Goal: Task Accomplishment & Management: Manage account settings

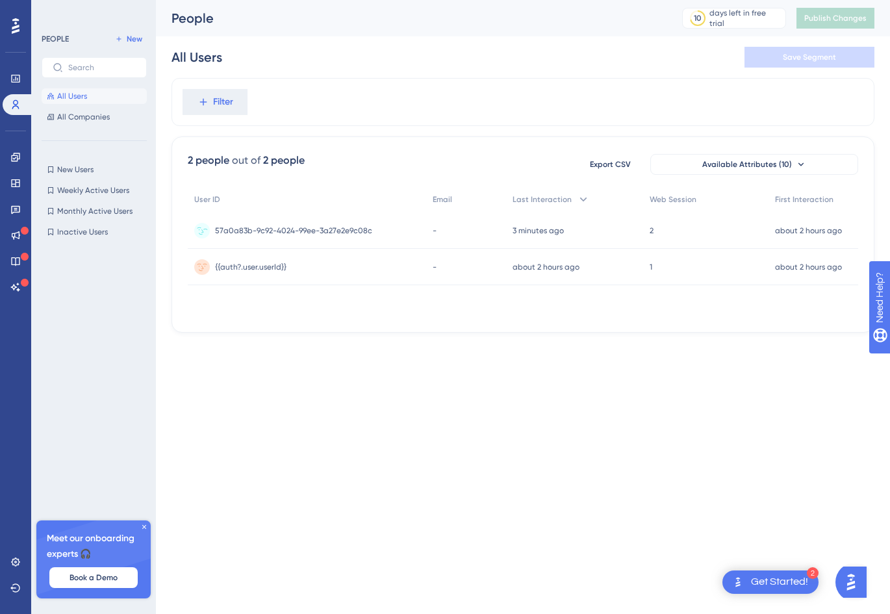
click at [356, 236] on div "57a0a83b-9c92-4024-99ee-3a27e2e9c08c 57a0a83b-9c92-4024-99ee-3a27e2e9c08c" at bounding box center [293, 230] width 157 height 36
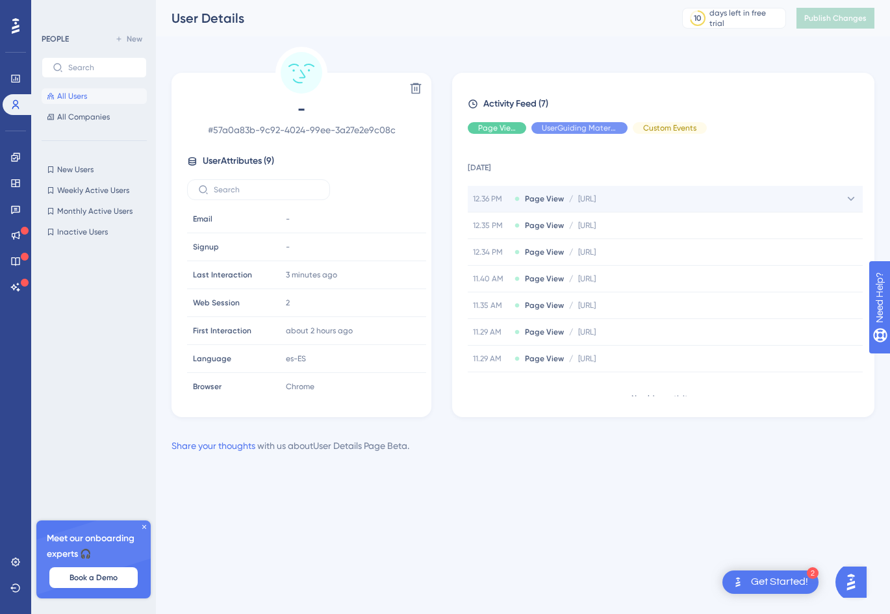
click at [803, 210] on div "12.36 PM Page View / http://localhost:5173/onboarding http://localhost:5173/onb…" at bounding box center [665, 199] width 395 height 26
click at [537, 198] on span "Page View" at bounding box center [544, 199] width 39 height 10
click at [93, 90] on button "All Users" at bounding box center [94, 96] width 105 height 16
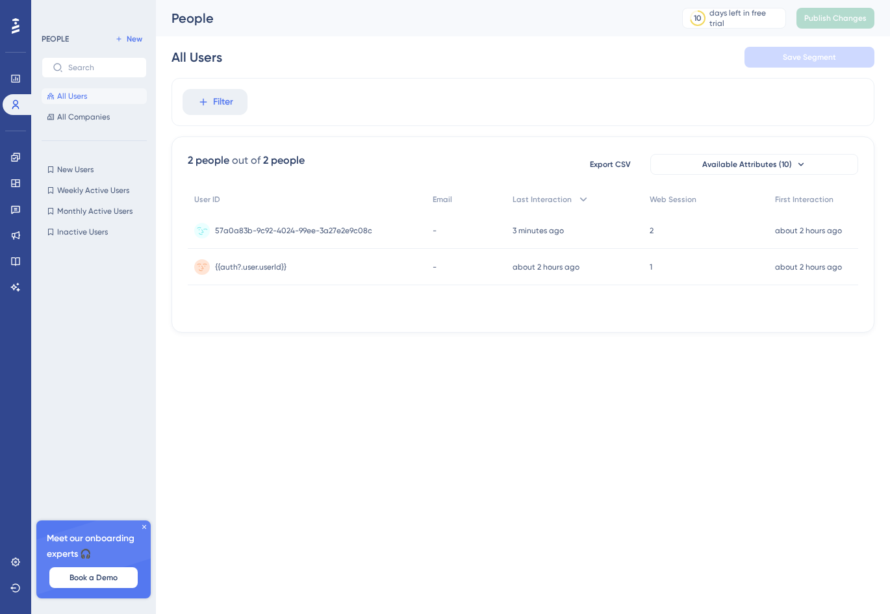
click at [340, 231] on span "57a0a83b-9c92-4024-99ee-3a27e2e9c08c" at bounding box center [293, 230] width 157 height 10
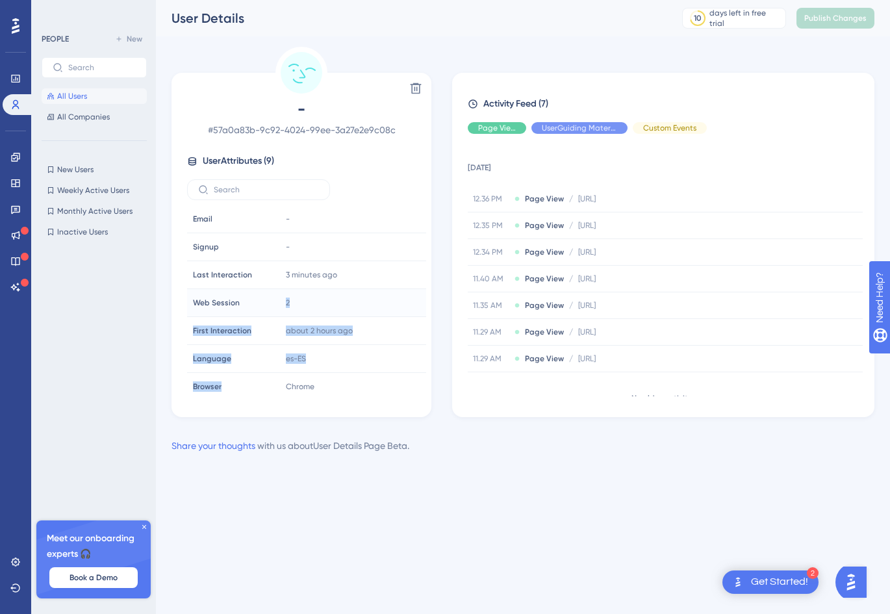
drag, startPoint x: 263, startPoint y: 386, endPoint x: 268, endPoint y: 297, distance: 89.1
click at [268, 297] on tbody "Email Email - Signup Signup - Last Interaction Last Interaction 3 minutes ago 0…" at bounding box center [306, 330] width 239 height 251
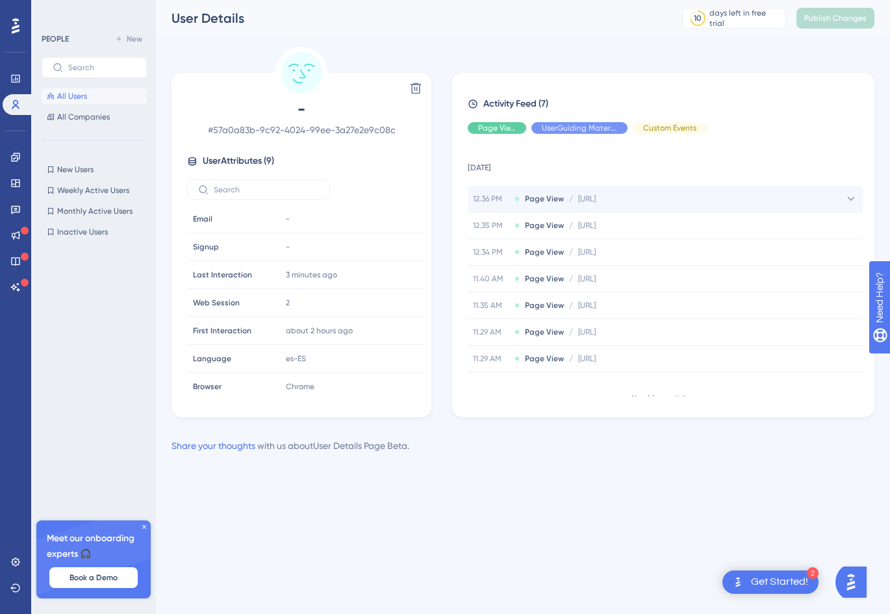
click at [543, 203] on span "Page View" at bounding box center [544, 199] width 39 height 10
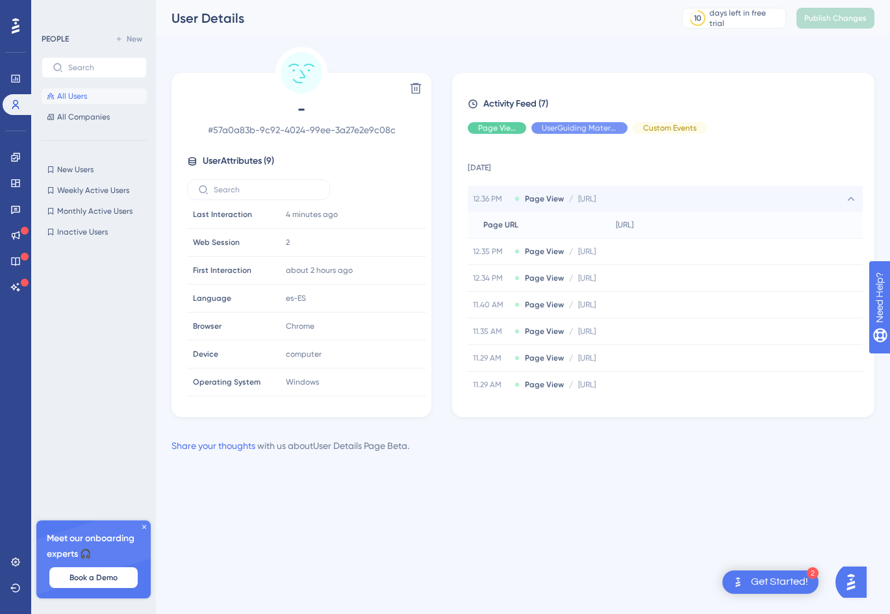
click at [579, 203] on span "http://localhost:5173/onboarding" at bounding box center [587, 199] width 18 height 10
click at [531, 204] on div "12.36 PM Page View / http://localhost:5173/onboarding http://localhost:5173/onb…" at bounding box center [665, 199] width 395 height 26
click at [80, 102] on button "All Users" at bounding box center [94, 96] width 105 height 16
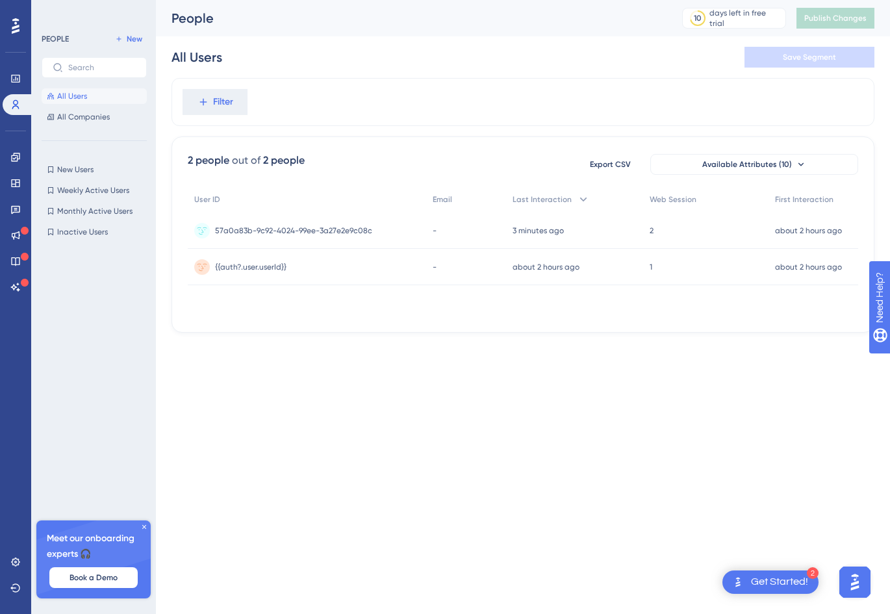
click at [740, 0] on html "2 Get Started! Performance Users Engagement Widgets Feedback Product Updates Kn…" at bounding box center [445, 0] width 890 height 0
drag, startPoint x: 523, startPoint y: 235, endPoint x: 564, endPoint y: 225, distance: 42.1
click at [564, 226] on time "less than a minute ago" at bounding box center [551, 230] width 84 height 9
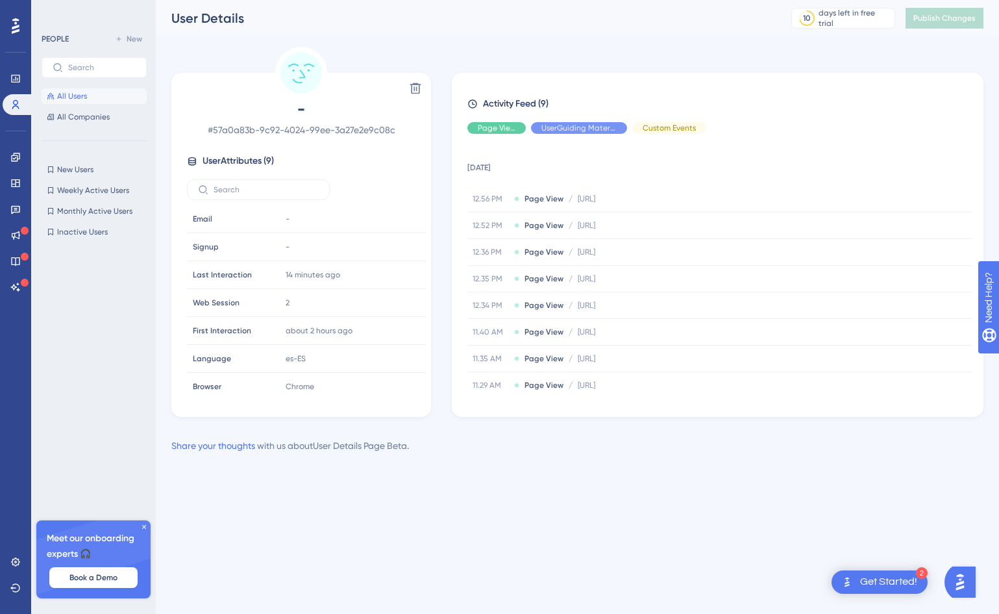
click at [90, 95] on button "All Users" at bounding box center [94, 96] width 105 height 16
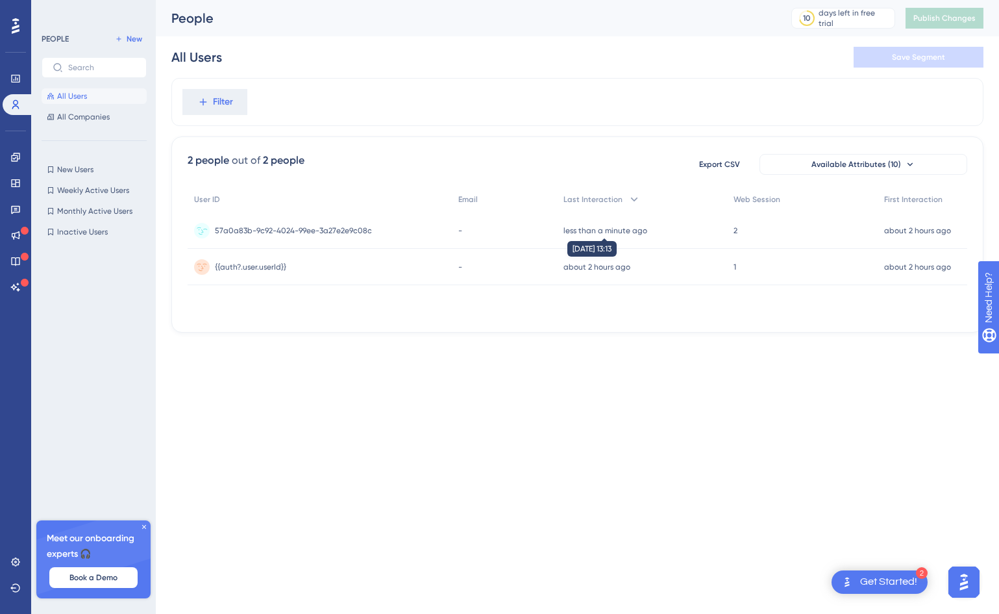
click at [608, 229] on time "less than a minute ago" at bounding box center [606, 230] width 84 height 9
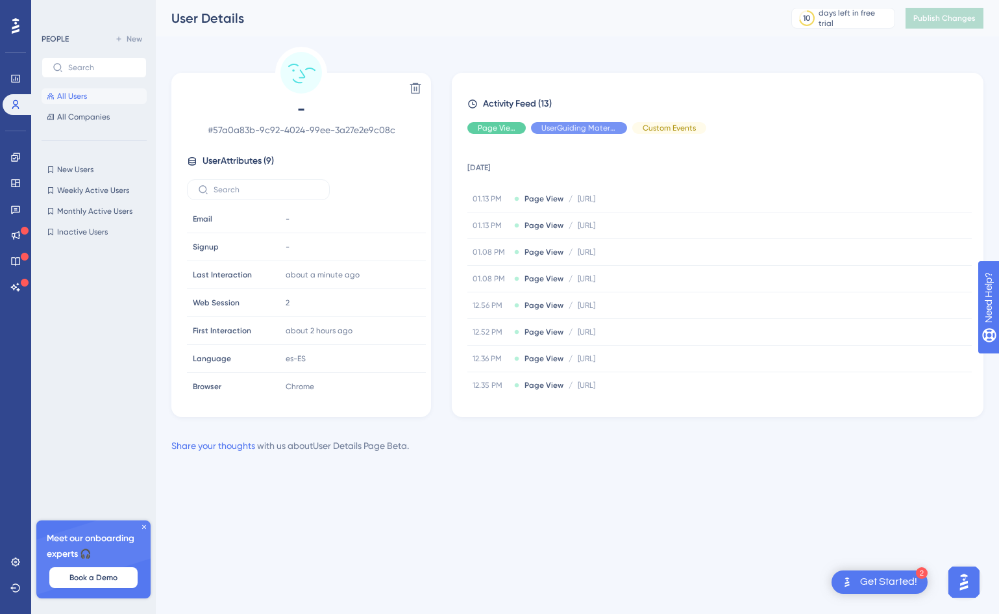
click at [213, 73] on div "Delete - # 57a0a83b-9c92-4024-99ee-3a27e2e9c08c User Attributes ( 9 ) Email Ema…" at bounding box center [301, 245] width 260 height 344
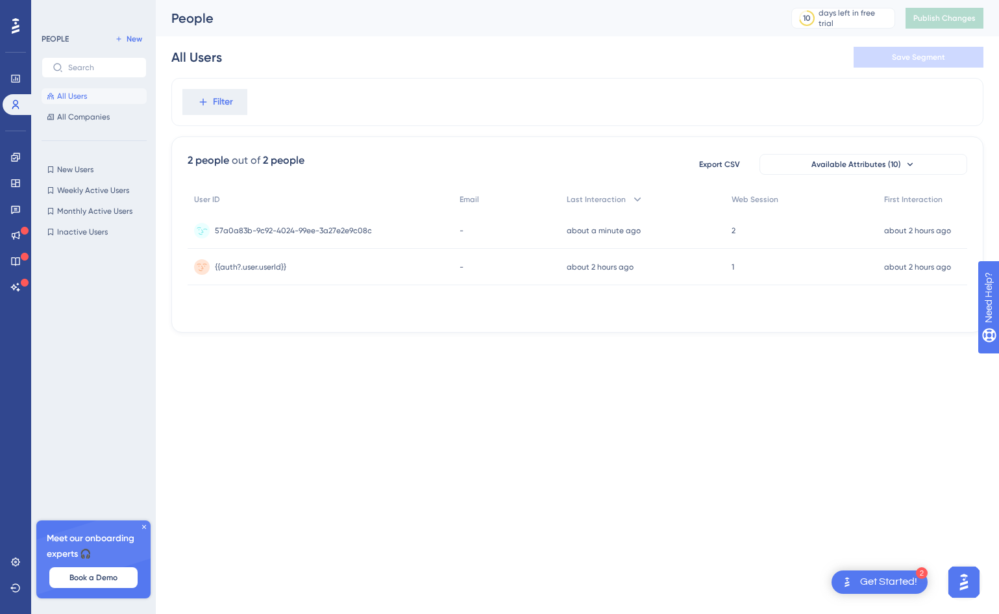
click at [294, 233] on span "57a0a83b-9c92-4024-99ee-3a27e2e9c08c" at bounding box center [293, 230] width 157 height 10
click at [13, 73] on icon at bounding box center [8, 78] width 10 height 10
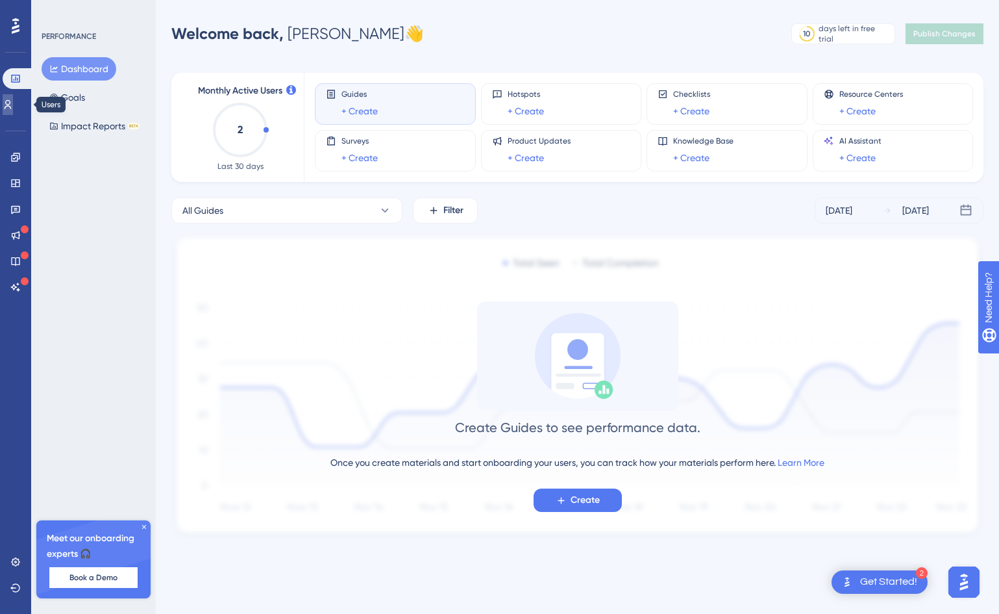
click at [13, 99] on link at bounding box center [8, 104] width 10 height 21
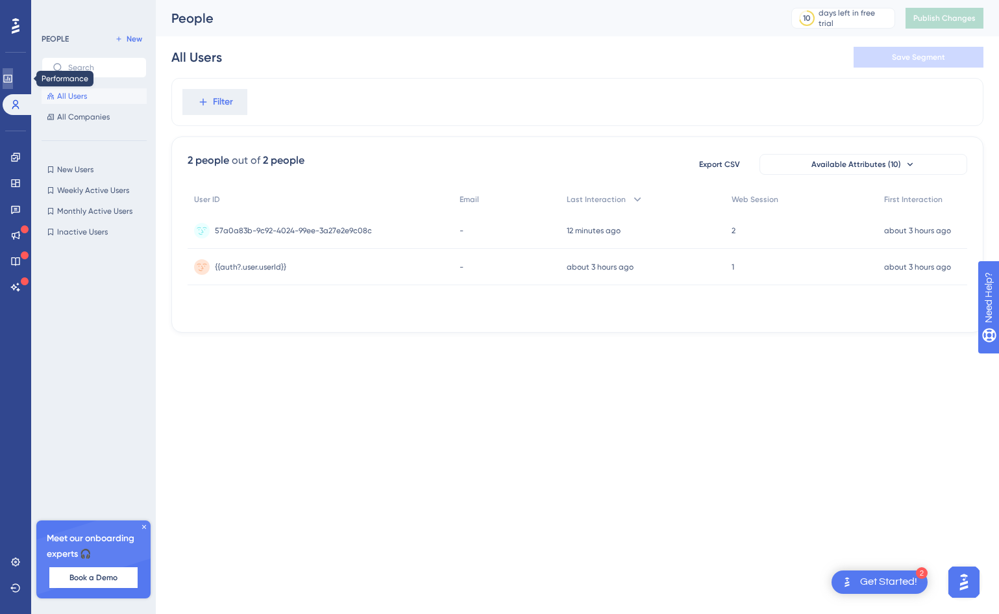
click at [13, 77] on icon at bounding box center [8, 78] width 10 height 10
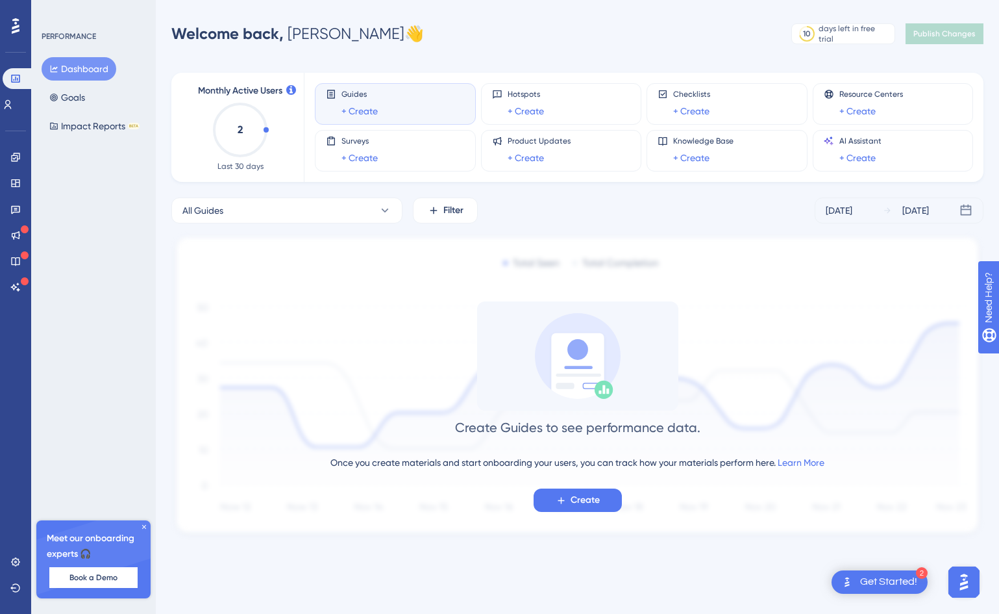
click at [1, 560] on div "Performance Users Engagement Widgets Feedback Product Updates Knowledge Base AI…" at bounding box center [15, 307] width 31 height 614
click at [10, 560] on link at bounding box center [15, 561] width 10 height 21
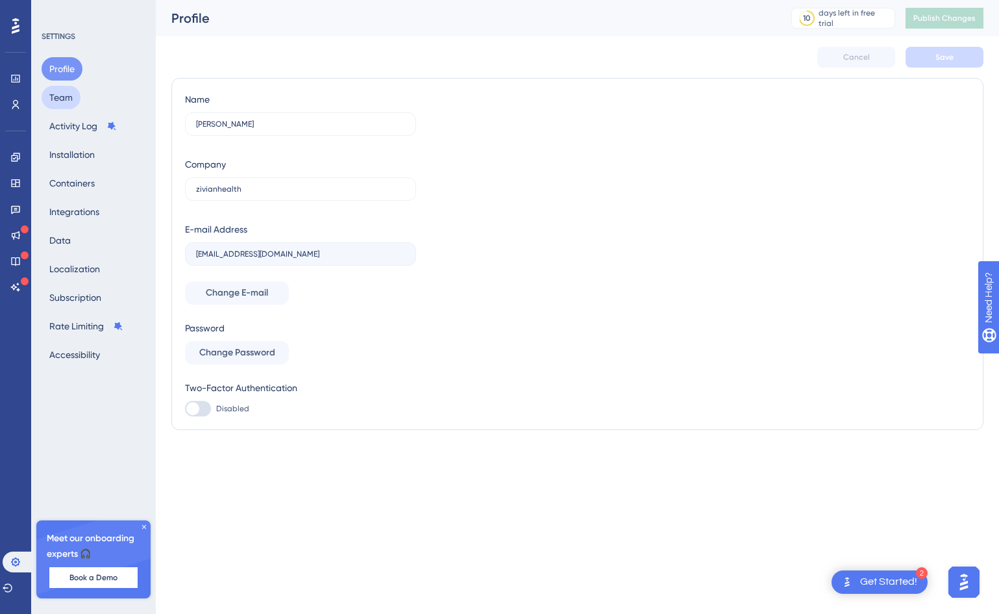
click at [56, 95] on button "Team" at bounding box center [61, 97] width 39 height 23
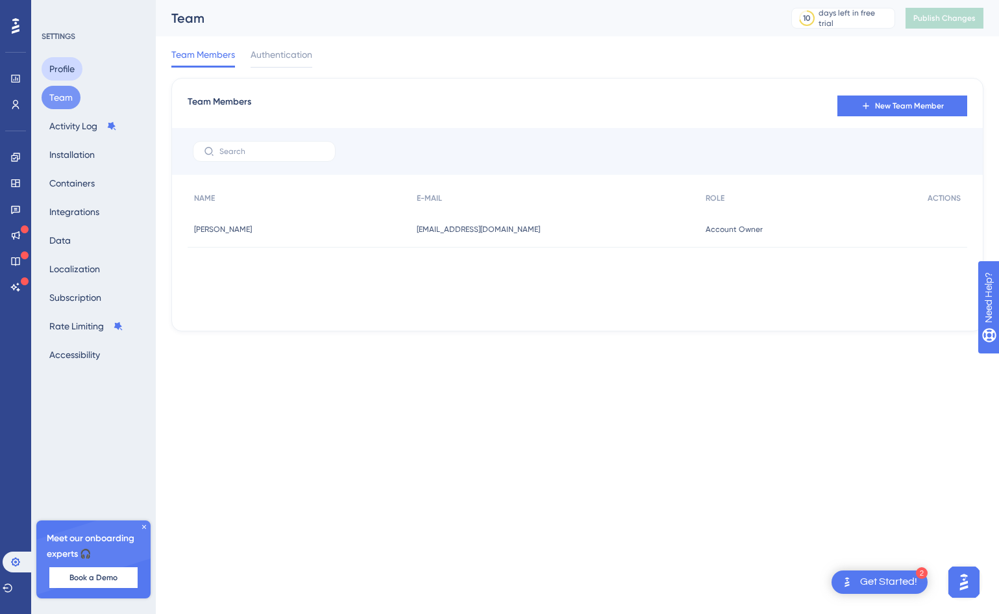
click at [56, 73] on button "Profile" at bounding box center [62, 68] width 41 height 23
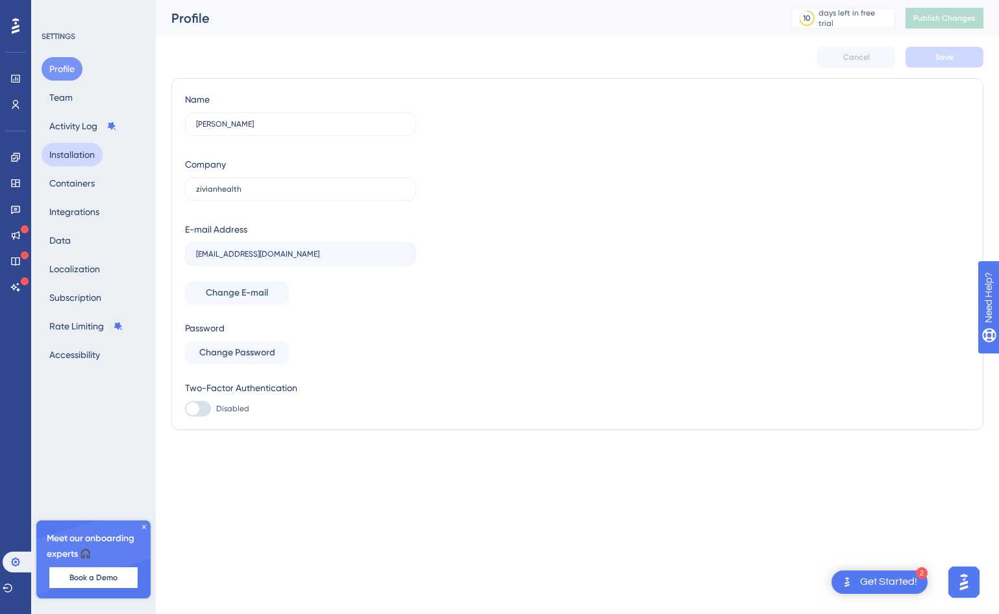
click at [65, 145] on button "Installation" at bounding box center [72, 154] width 61 height 23
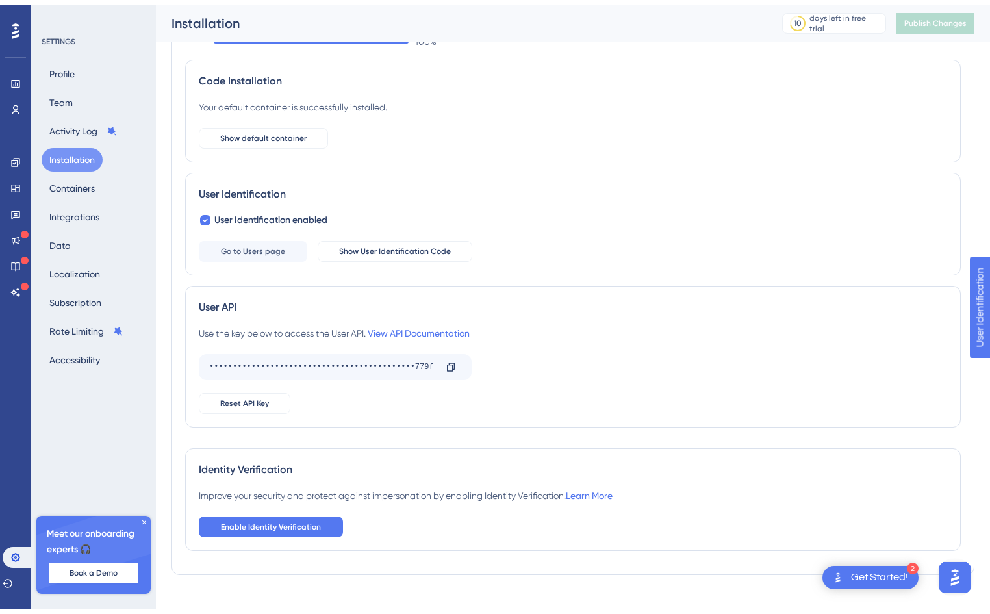
scroll to position [71, 0]
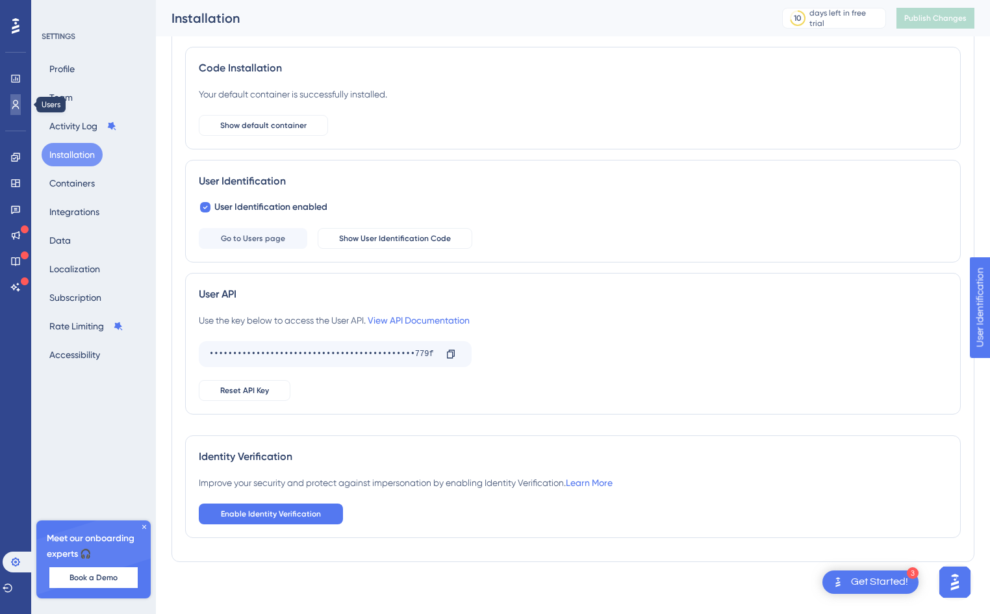
click at [21, 113] on link at bounding box center [15, 104] width 10 height 21
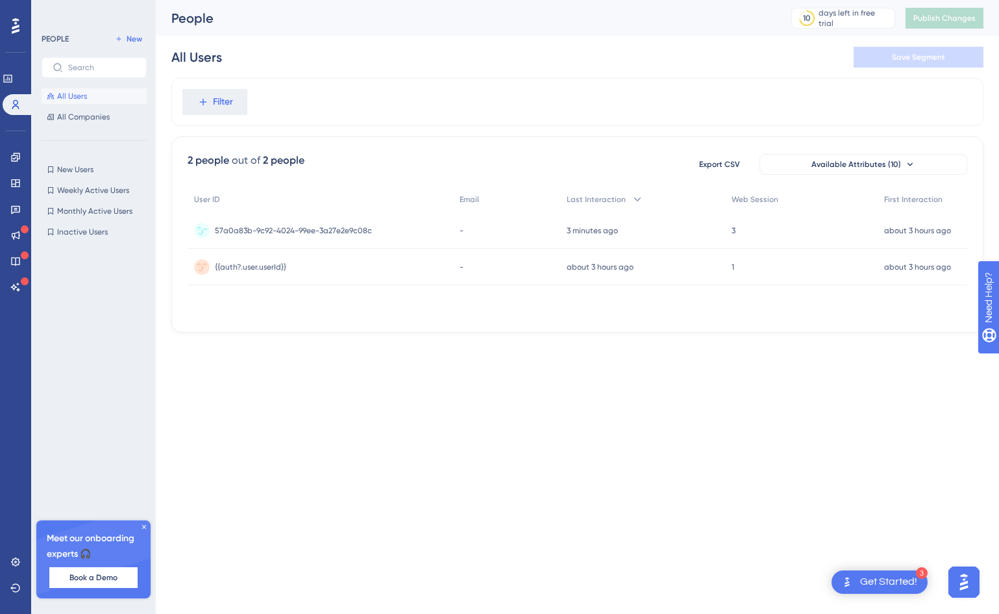
click at [334, 229] on span "57a0a83b-9c92-4024-99ee-3a27e2e9c08c" at bounding box center [293, 230] width 157 height 10
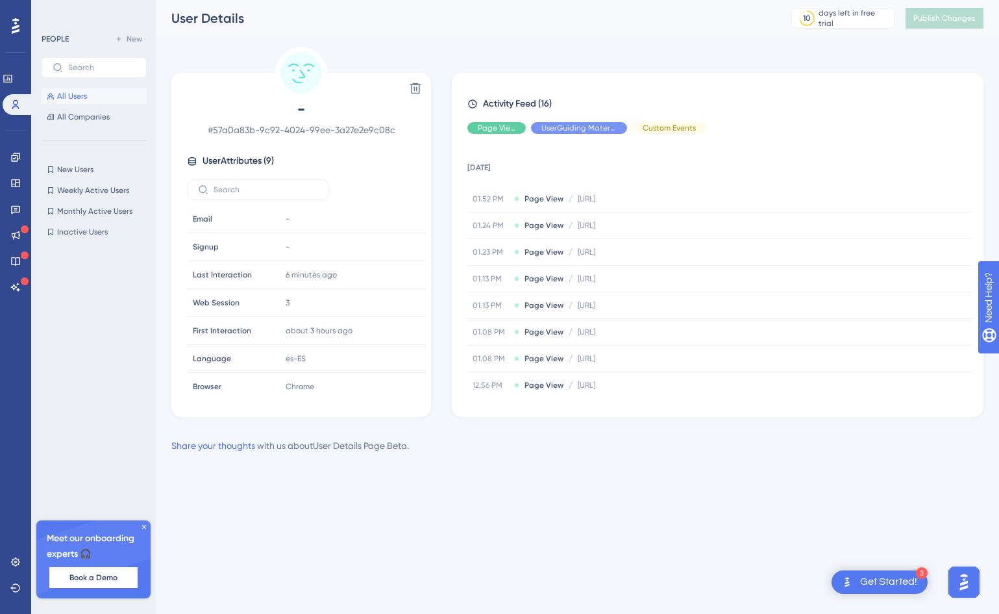
click at [65, 97] on span "All Users" at bounding box center [72, 96] width 30 height 10
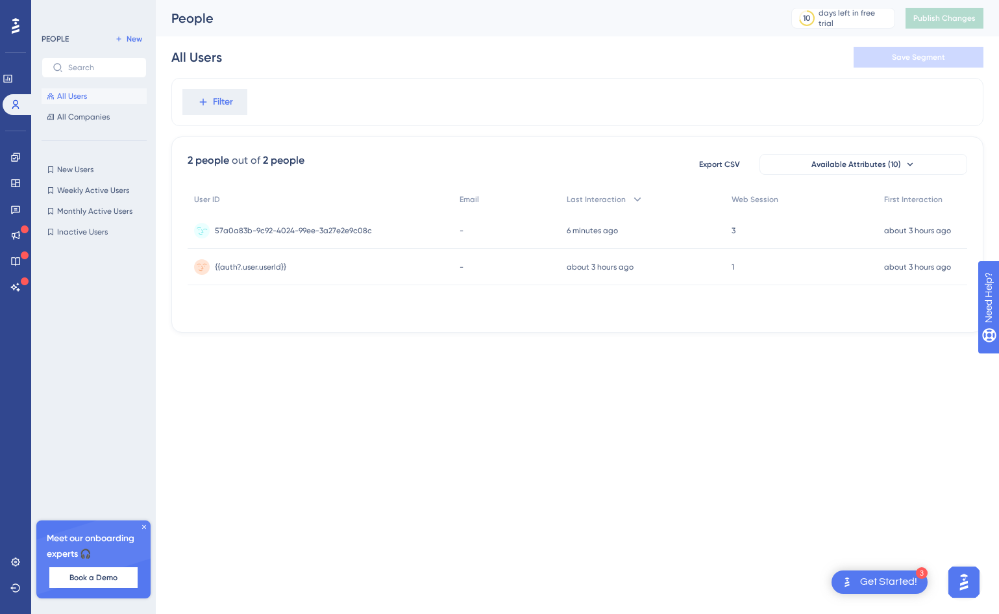
click at [263, 238] on div "57a0a83b-9c92-4024-99ee-3a27e2e9c08c 57a0a83b-9c92-4024-99ee-3a27e2e9c08c" at bounding box center [293, 230] width 157 height 36
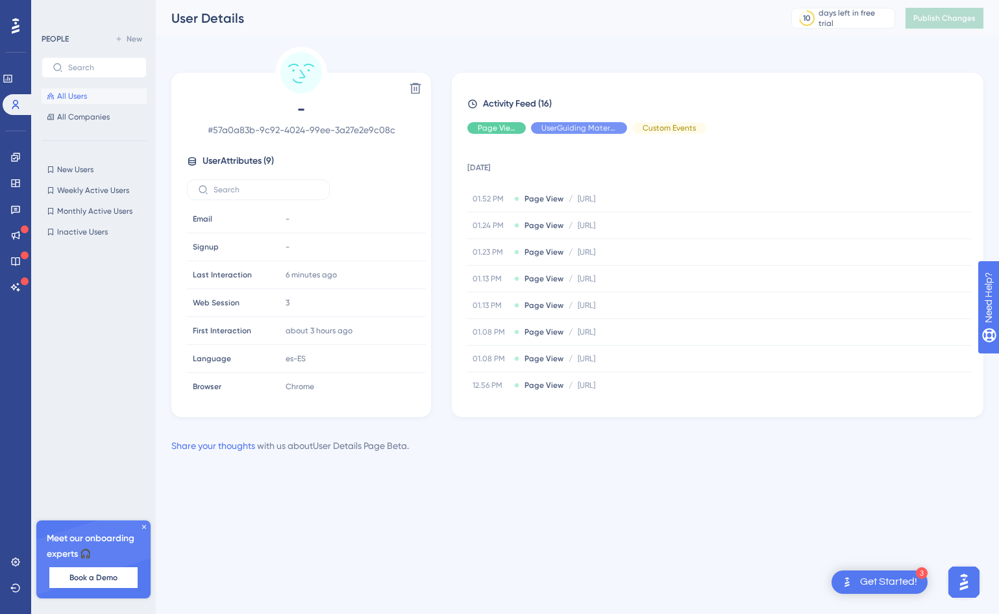
click at [79, 89] on button "All Users" at bounding box center [94, 96] width 105 height 16
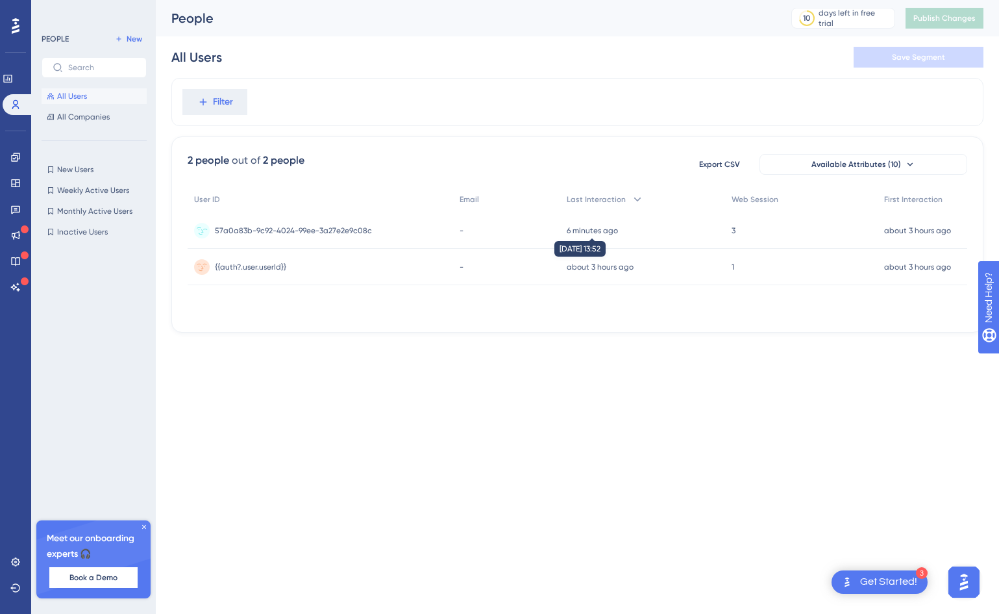
click at [597, 231] on time "6 minutes ago" at bounding box center [592, 230] width 51 height 9
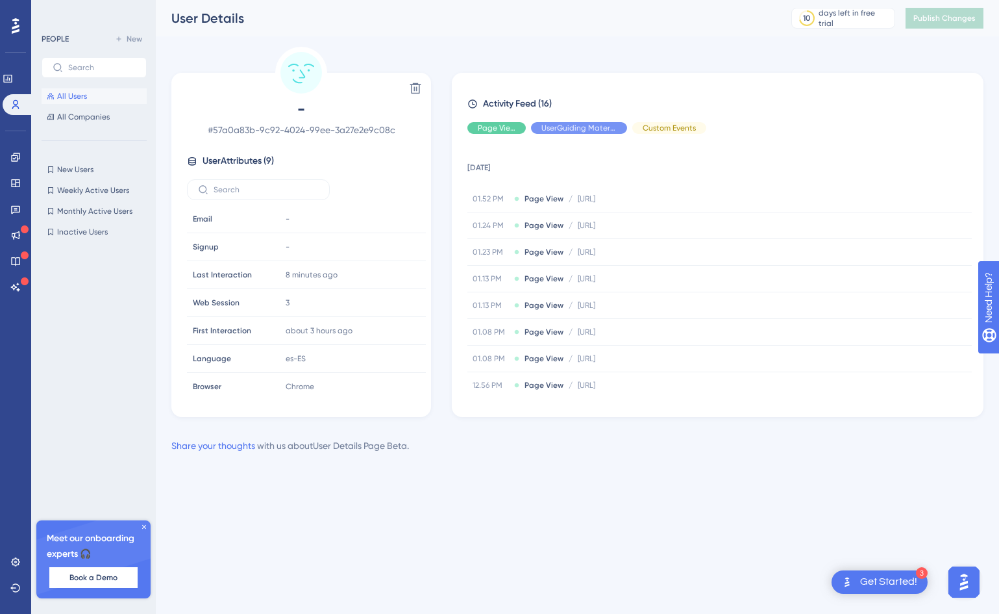
click at [68, 99] on span "All Users" at bounding box center [72, 96] width 30 height 10
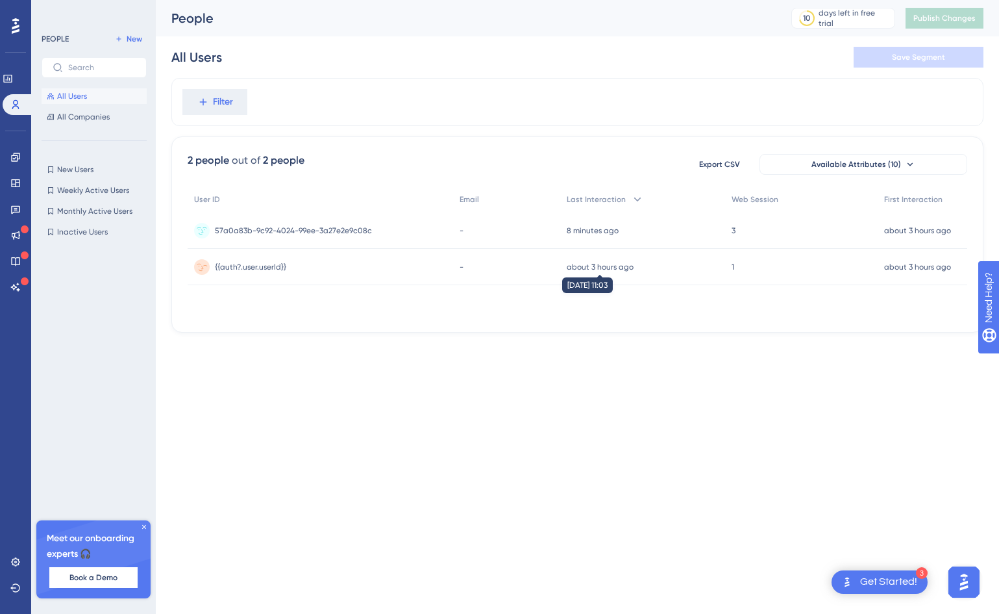
click at [597, 265] on time "about 3 hours ago" at bounding box center [600, 266] width 67 height 9
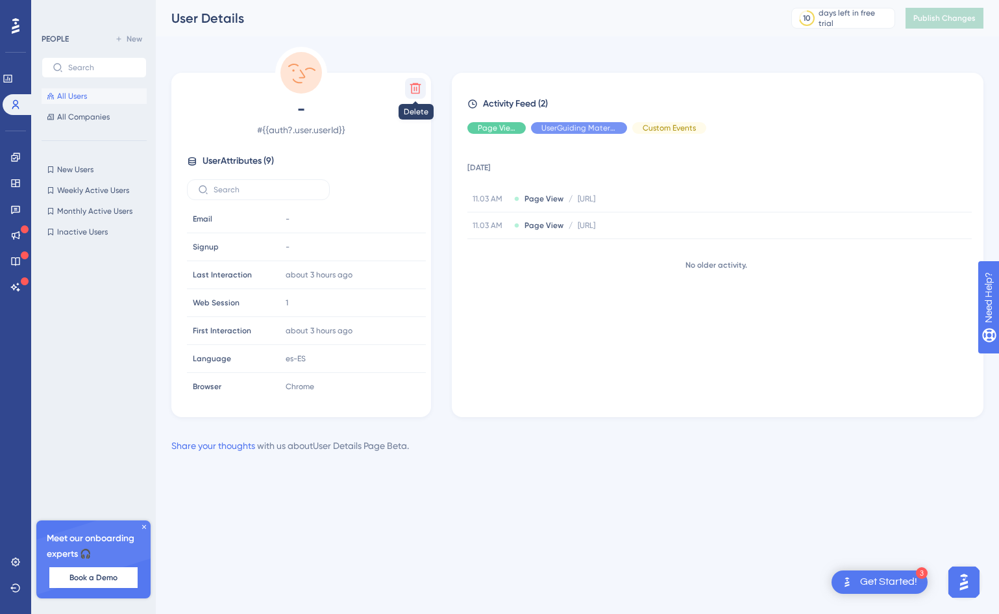
click at [415, 93] on icon at bounding box center [415, 88] width 11 height 11
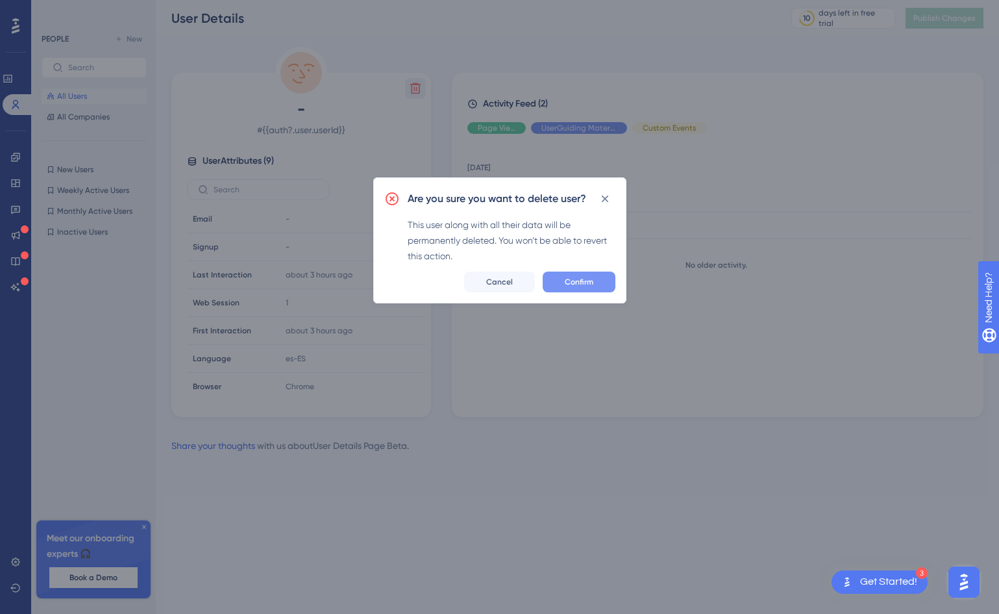
drag, startPoint x: 558, startPoint y: 268, endPoint x: 568, endPoint y: 283, distance: 18.2
click at [568, 283] on div "Are you sure you want to delete user? This user along with all their data will …" at bounding box center [499, 240] width 253 height 126
click at [568, 283] on span "Confirm" at bounding box center [579, 282] width 29 height 10
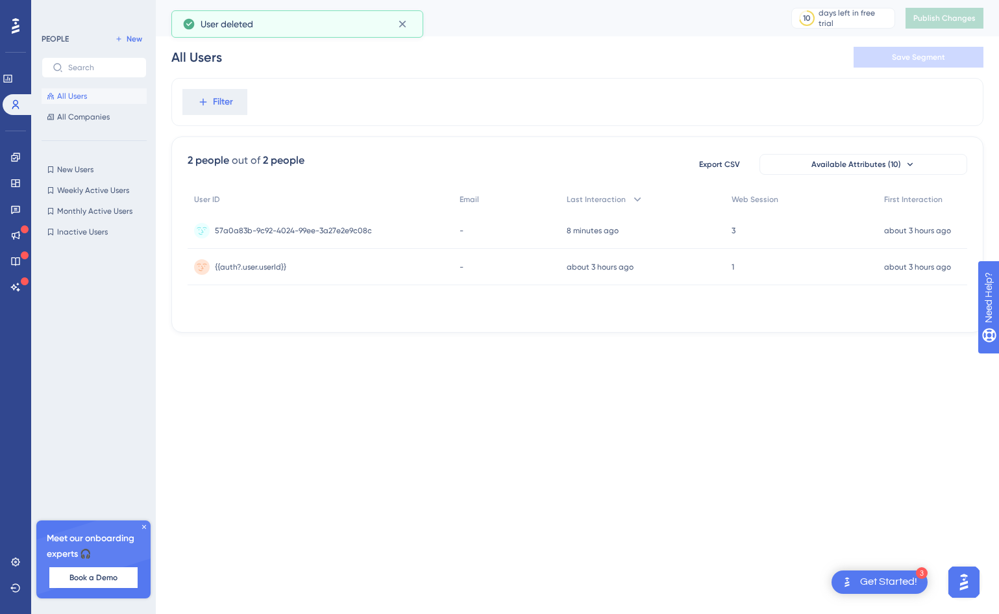
click at [262, 0] on html "3 Get Started! Performance Users Engagement Widgets Feedback Product Updates Kn…" at bounding box center [499, 0] width 999 height 0
